Goal: Task Accomplishment & Management: Use online tool/utility

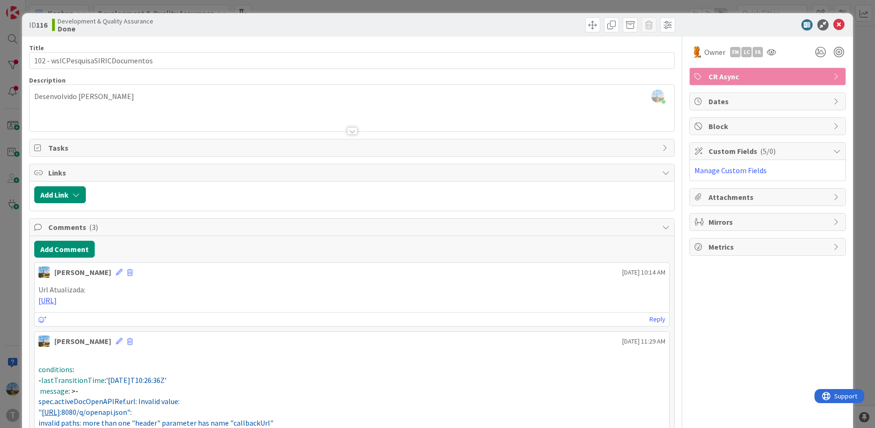
click at [472, 314] on div "Reply" at bounding box center [352, 319] width 635 height 14
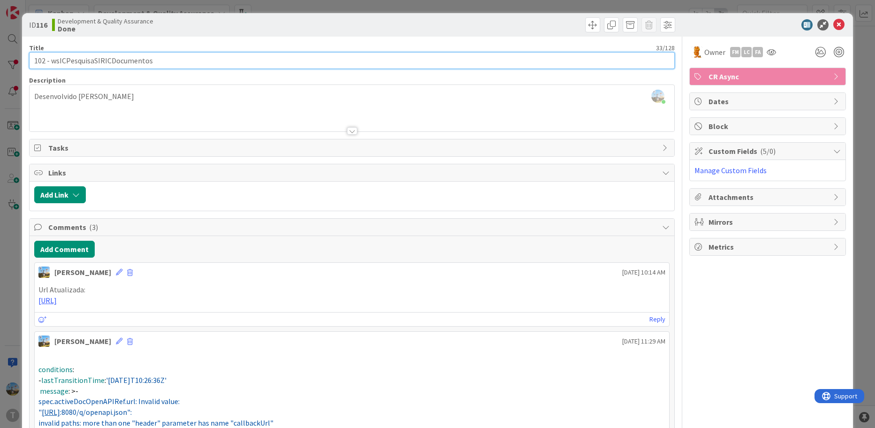
drag, startPoint x: 154, startPoint y: 59, endPoint x: 51, endPoint y: 52, distance: 102.9
click at [51, 52] on div "Title 33 / 128 102 - wsICPesquisaSIRICDocumentos" at bounding box center [352, 56] width 646 height 25
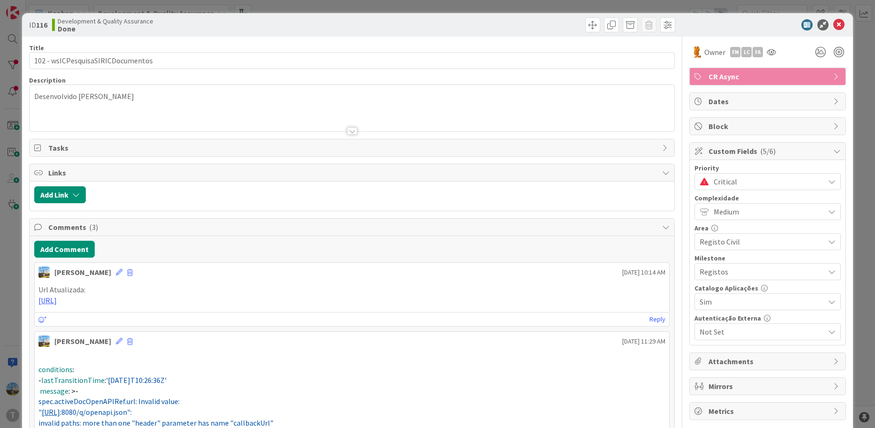
click at [767, 181] on span "Critical" at bounding box center [767, 181] width 106 height 13
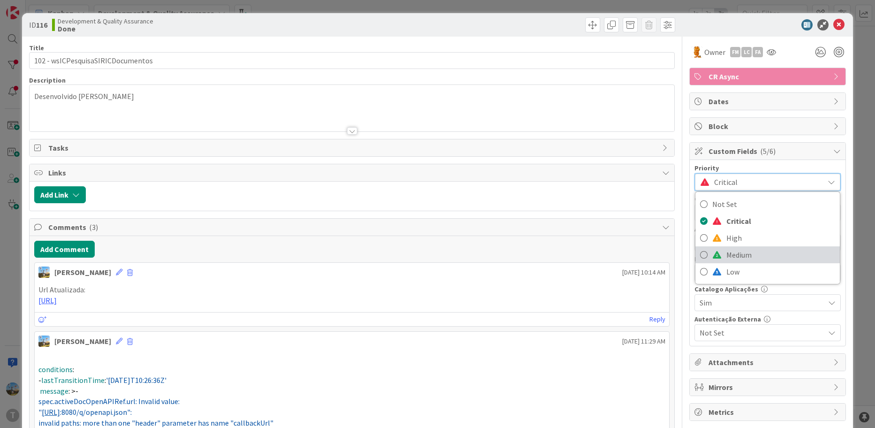
click at [737, 253] on span "Medium" at bounding box center [780, 255] width 109 height 14
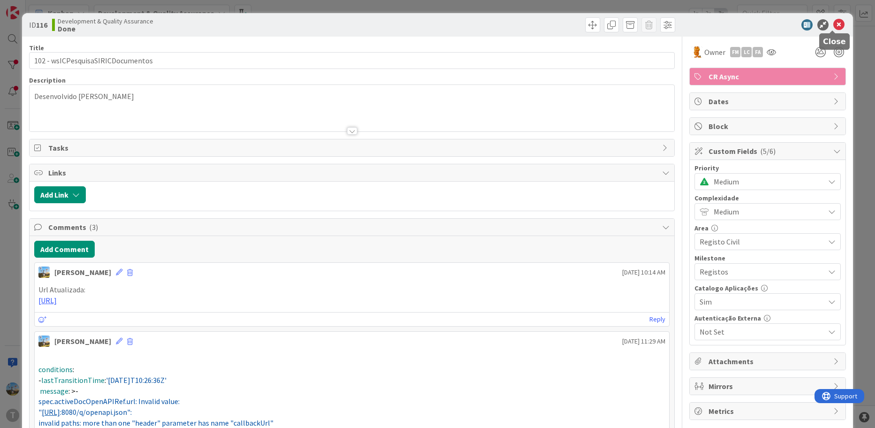
click at [833, 27] on icon at bounding box center [838, 24] width 11 height 11
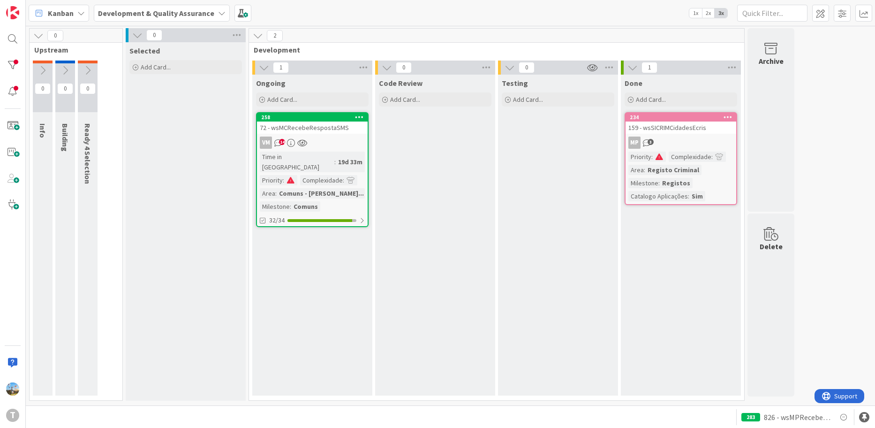
click at [545, 247] on div "Testing Add Card..." at bounding box center [558, 235] width 120 height 321
click at [18, 69] on div at bounding box center [12, 65] width 19 height 19
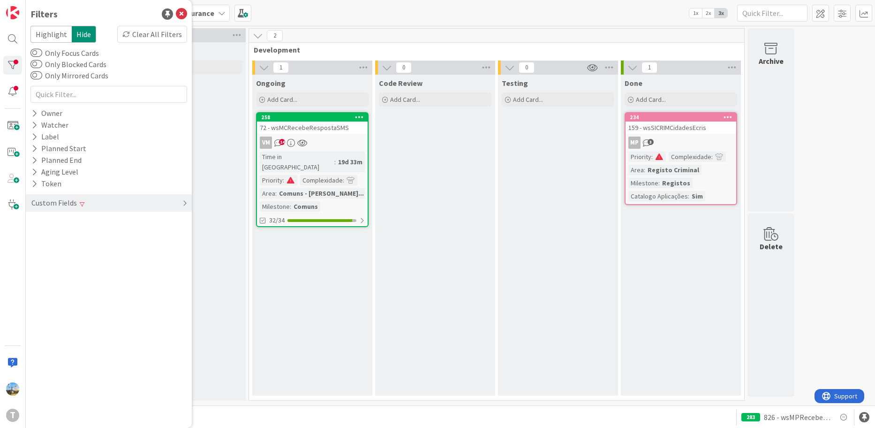
click at [150, 201] on div "Custom Fields" at bounding box center [109, 202] width 166 height 17
click at [188, 222] on div "Priority Clear" at bounding box center [109, 222] width 166 height 12
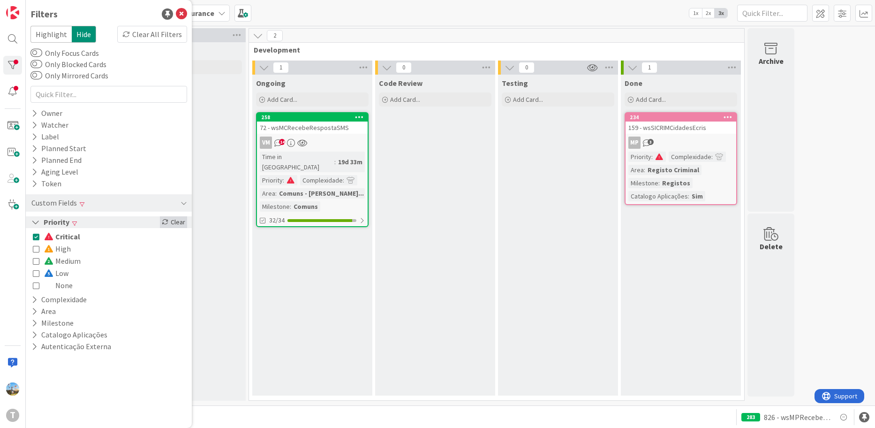
click at [179, 226] on div "Clear" at bounding box center [173, 222] width 27 height 12
